Goal: Information Seeking & Learning: Learn about a topic

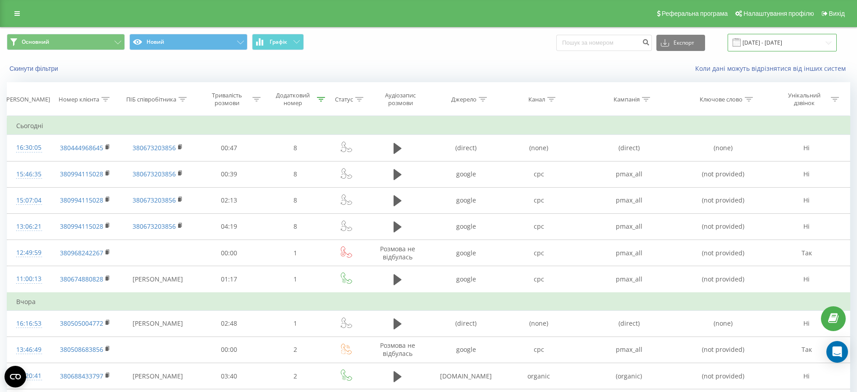
click at [785, 48] on input "22.09.2025 - 28.09.2025" at bounding box center [782, 43] width 109 height 18
click at [725, 43] on div "22.09.2025 - 28.09.2025" at bounding box center [771, 43] width 132 height 18
click at [703, 41] on button "Експорт" at bounding box center [680, 43] width 49 height 16
click at [724, 35] on div "22.09.2025 - 28.09.2025" at bounding box center [771, 43] width 132 height 18
click at [50, 64] on div "Скинути фільтри" at bounding box center [160, 68] width 321 height 9
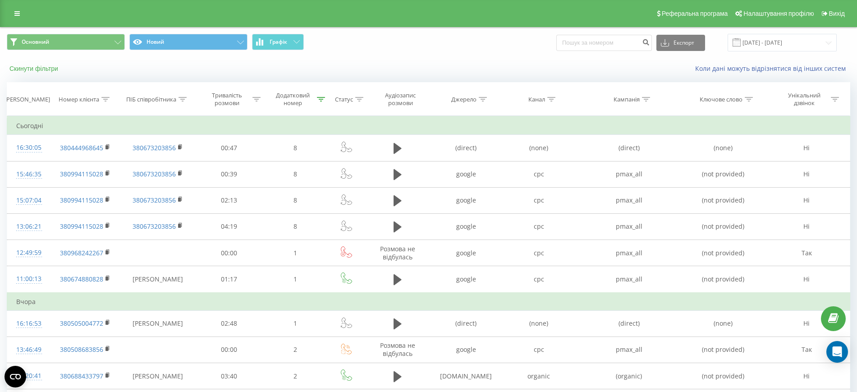
click at [55, 68] on button "Скинути фільтри" at bounding box center [35, 68] width 56 height 8
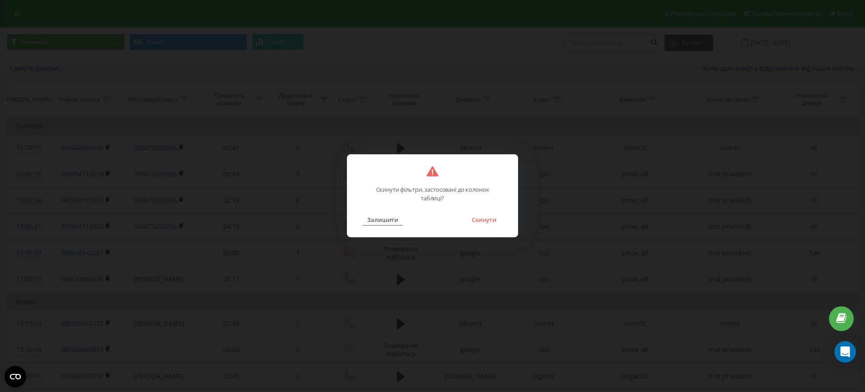
click at [372, 224] on button "Залишити" at bounding box center [383, 220] width 40 height 12
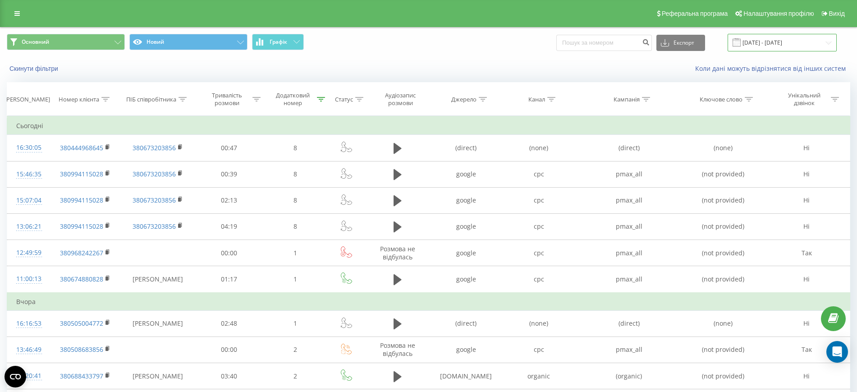
click at [785, 45] on input "22.09.2025 - 28.09.2025" at bounding box center [782, 43] width 109 height 18
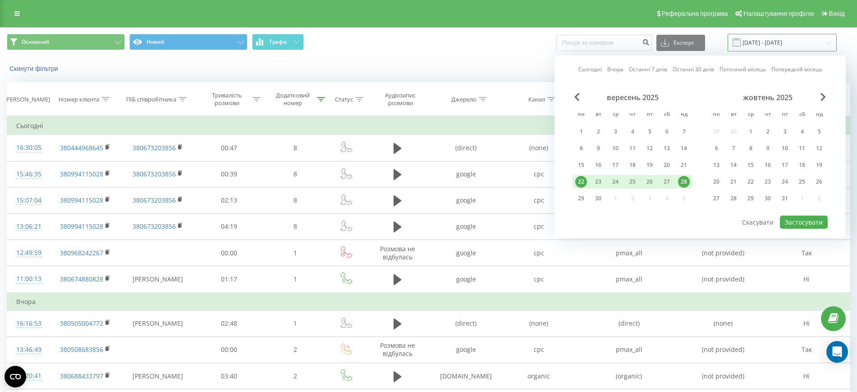
click at [787, 45] on input "22.09.2025 - 28.09.2025" at bounding box center [782, 43] width 109 height 18
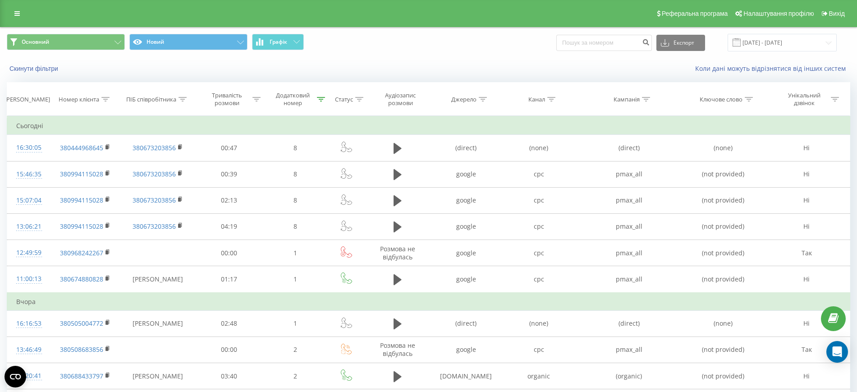
click at [544, 54] on div "Основний Новий Графік Експорт .csv .xls .xlsx 22.09.2025 - 28.09.2025" at bounding box center [428, 42] width 856 height 30
click at [604, 44] on input at bounding box center [604, 43] width 96 height 16
click at [600, 43] on input at bounding box center [604, 43] width 96 height 16
click at [332, 56] on div "Основний Новий Графік Експорт .csv .xls .xlsx 22.09.2025 - 28.09.2025" at bounding box center [428, 42] width 856 height 30
click at [320, 97] on icon at bounding box center [321, 99] width 8 height 5
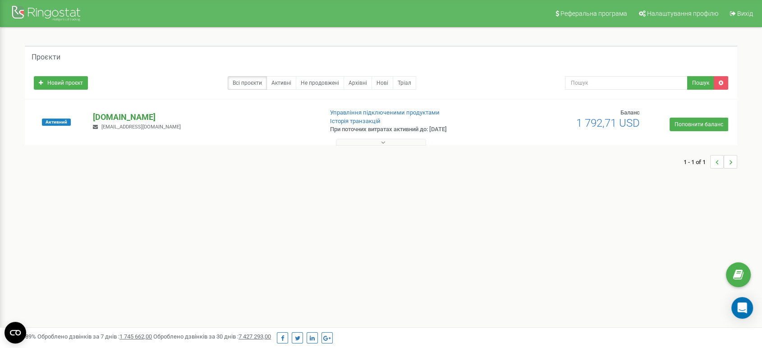
click at [119, 115] on p "[DOMAIN_NAME]" at bounding box center [204, 117] width 222 height 12
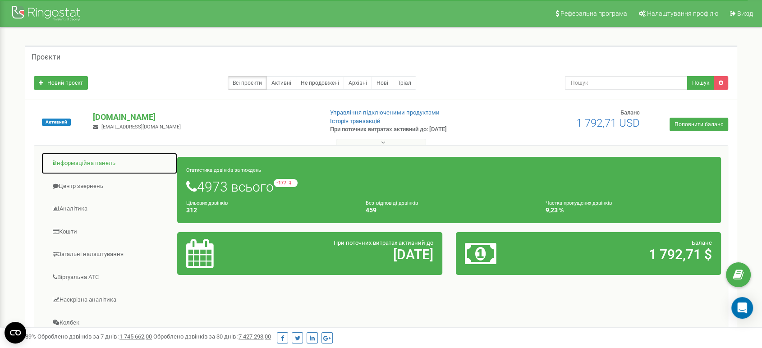
click at [86, 164] on link "Інформаційна панель" at bounding box center [109, 163] width 137 height 22
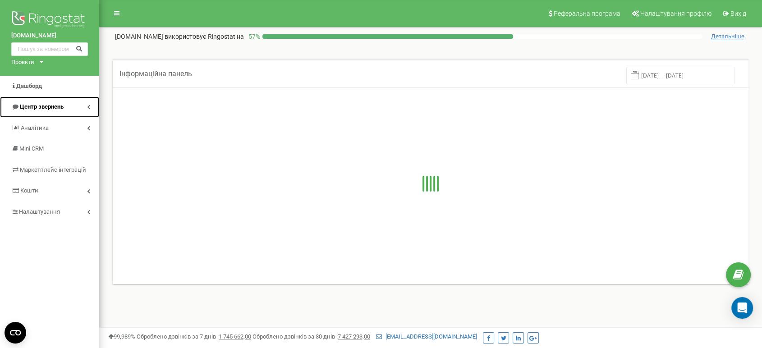
click at [88, 105] on icon at bounding box center [88, 107] width 3 height 5
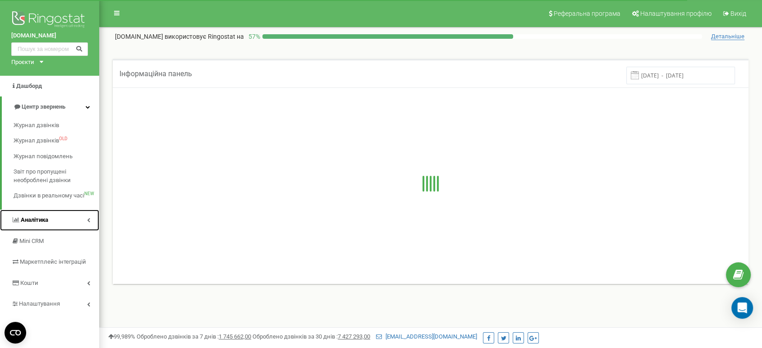
click at [76, 219] on link "Аналiтика" at bounding box center [49, 220] width 99 height 21
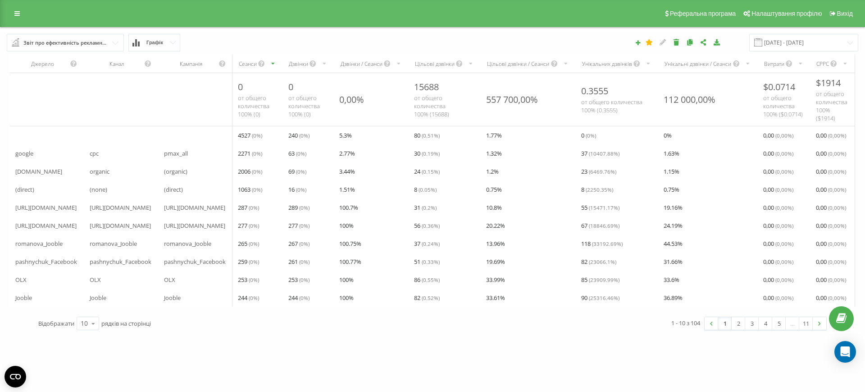
click at [112, 45] on input "text" at bounding box center [66, 42] width 116 height 16
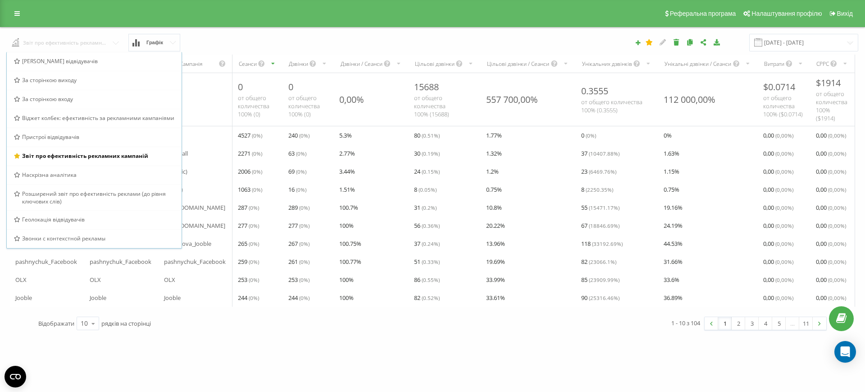
click at [111, 40] on input "text" at bounding box center [65, 42] width 117 height 16
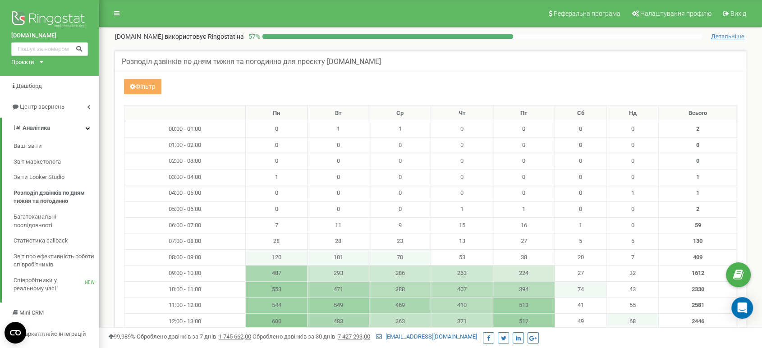
click at [162, 87] on div "Фільтр" at bounding box center [430, 88] width 627 height 18
click at [155, 85] on button "Фільтр" at bounding box center [142, 86] width 37 height 15
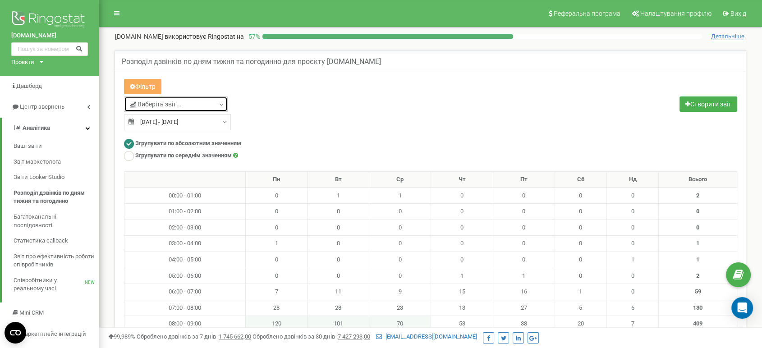
click at [196, 100] on link "Виберіть звіт..." at bounding box center [176, 103] width 104 height 15
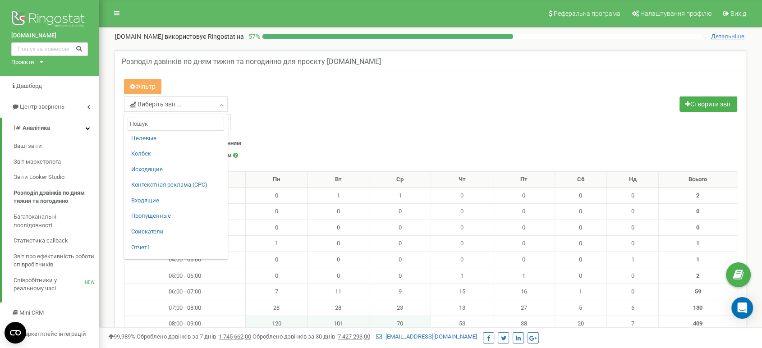
click at [315, 111] on div "Виберіть звіт... Целевые [GEOGRAPHIC_DATA] Исходящие Контекстная реклама (CPC) …" at bounding box center [274, 105] width 300 height 18
